Goal: Check status: Check status

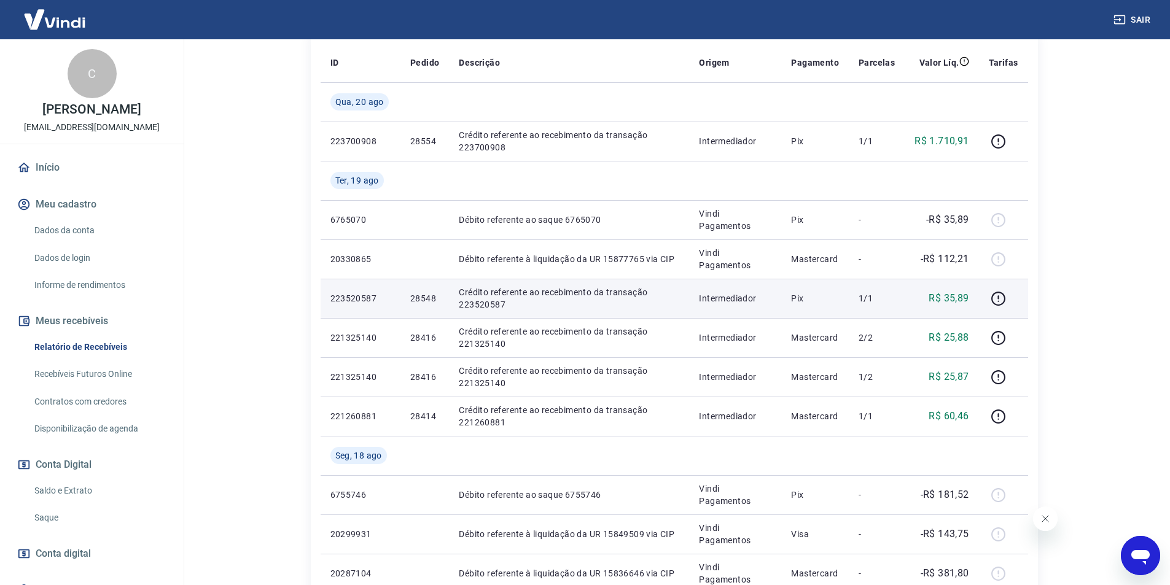
scroll to position [61, 0]
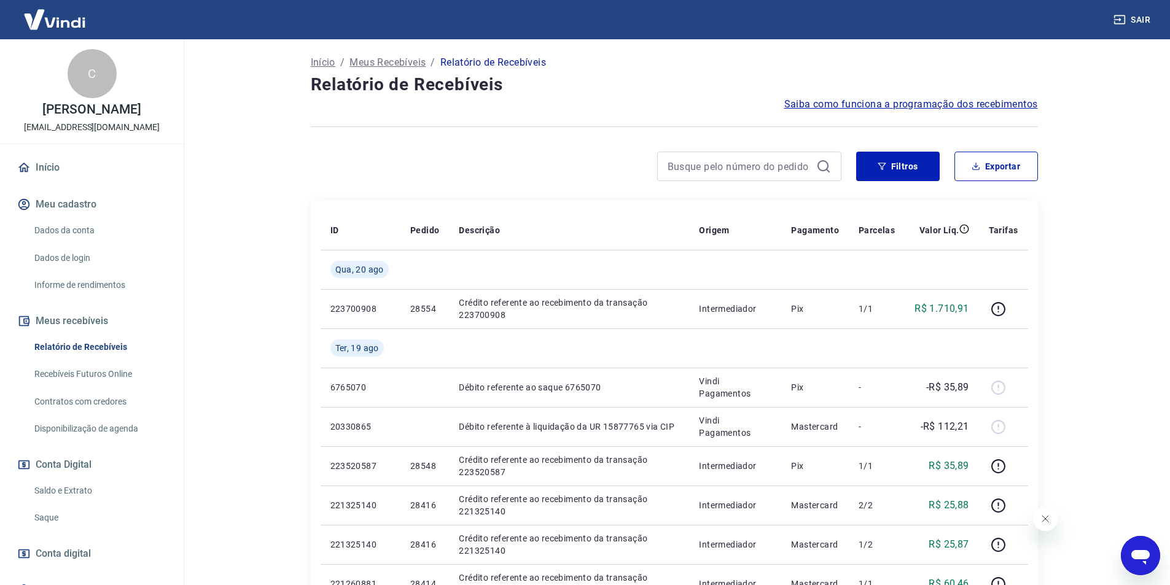
click at [71, 491] on link "Saldo e Extrato" at bounding box center [98, 490] width 139 height 25
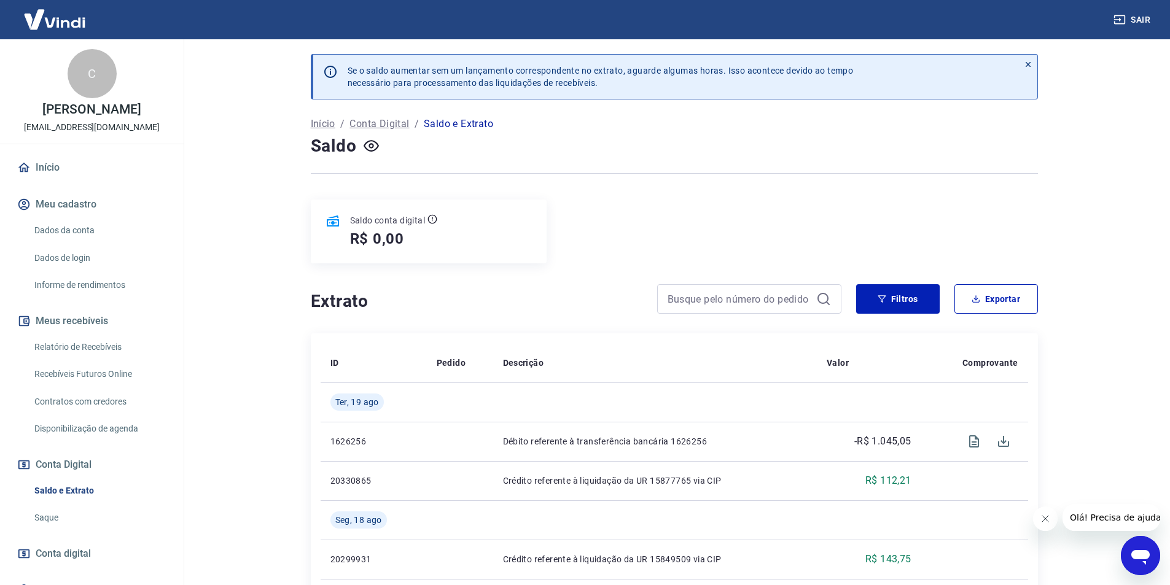
click at [77, 343] on link "Relatório de Recebíveis" at bounding box center [98, 347] width 139 height 25
